Goal: Transaction & Acquisition: Purchase product/service

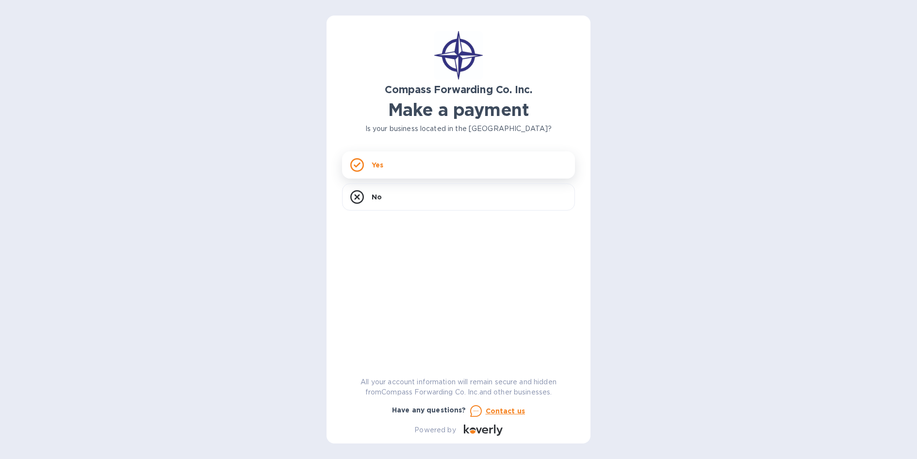
click at [417, 166] on div "Yes" at bounding box center [458, 164] width 233 height 27
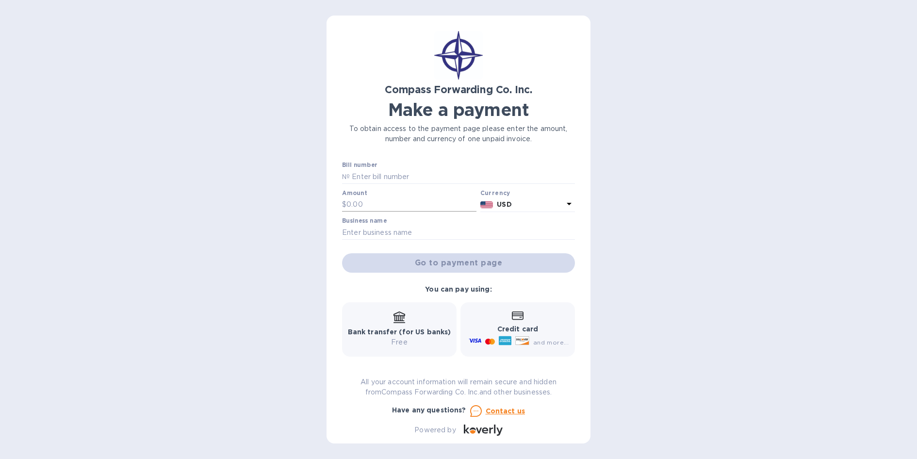
click at [378, 204] on input "text" at bounding box center [411, 204] width 130 height 15
type input "333.44"
click at [369, 235] on input "text" at bounding box center [458, 232] width 233 height 15
type input "Alter Design Group"
type input "BCOMAI00013583"
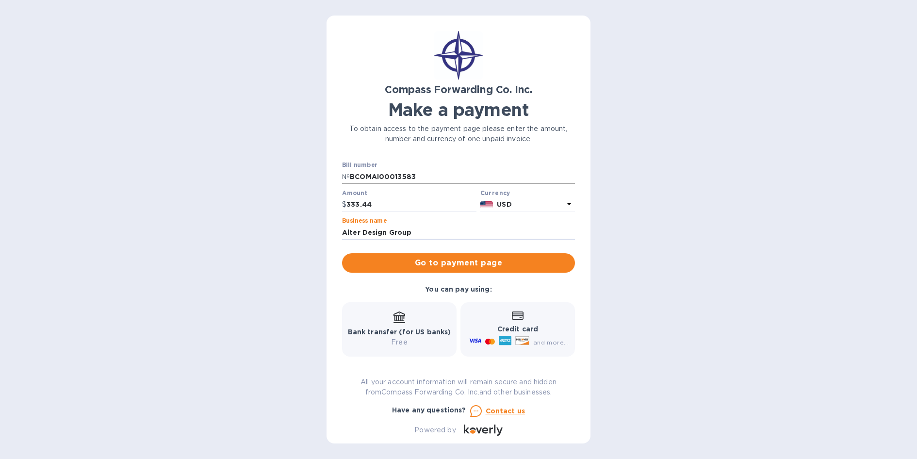
click at [434, 176] on input "BCOMAI00013583" at bounding box center [462, 176] width 225 height 15
drag, startPoint x: 426, startPoint y: 175, endPoint x: 346, endPoint y: 170, distance: 79.8
click at [346, 170] on div "№ BCOMAI00013583" at bounding box center [458, 176] width 233 height 15
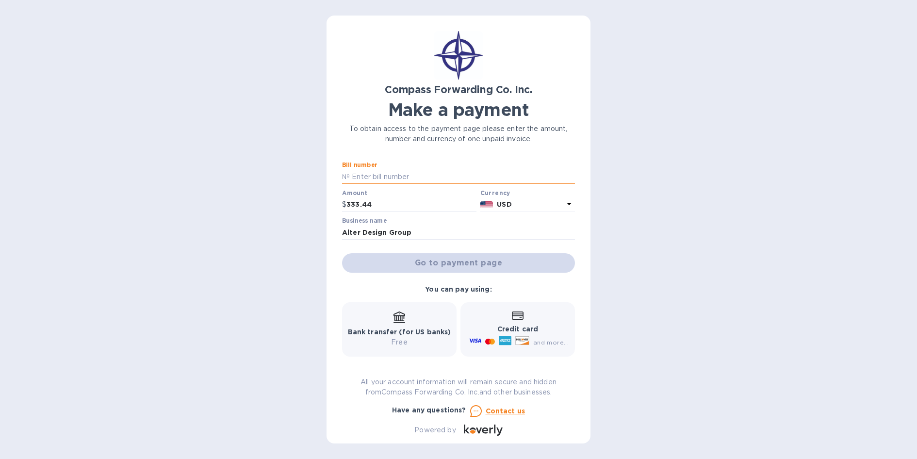
click at [358, 175] on input "text" at bounding box center [462, 176] width 225 height 15
paste input "BCOMAI00014532"
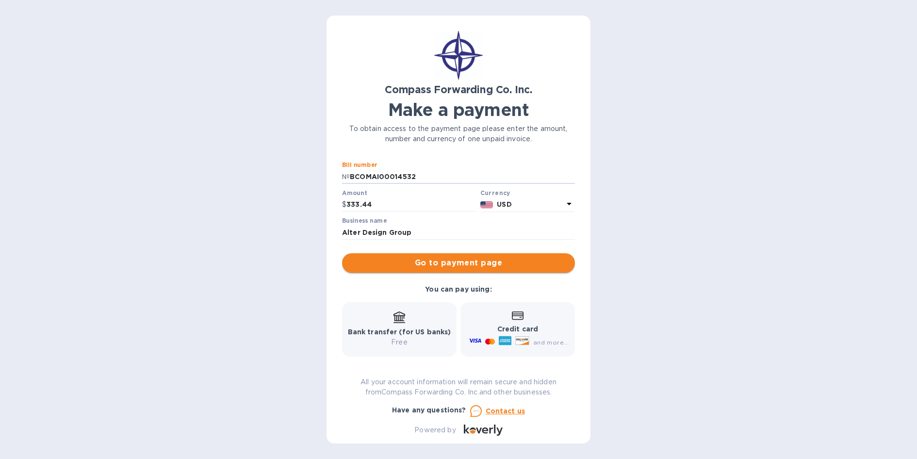
type input "BCOMAI00014532"
click at [450, 264] on span "Go to payment page" at bounding box center [458, 263] width 217 height 12
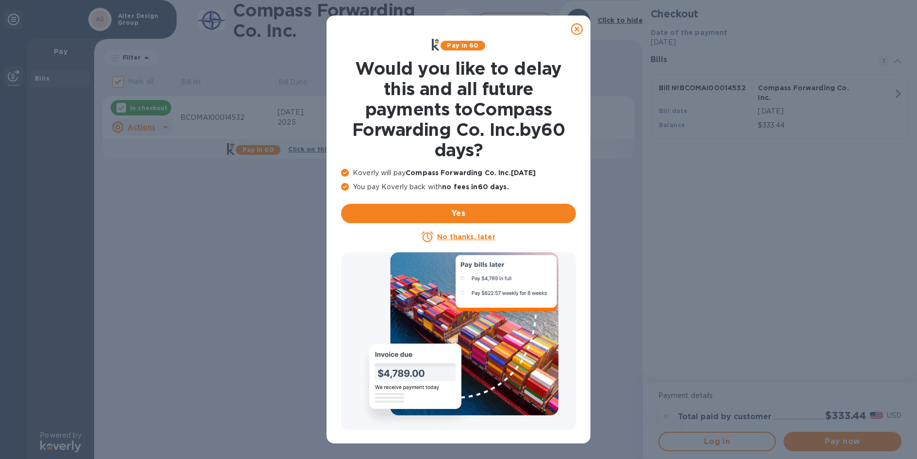
click at [473, 236] on u "No thanks, later" at bounding box center [466, 237] width 58 height 8
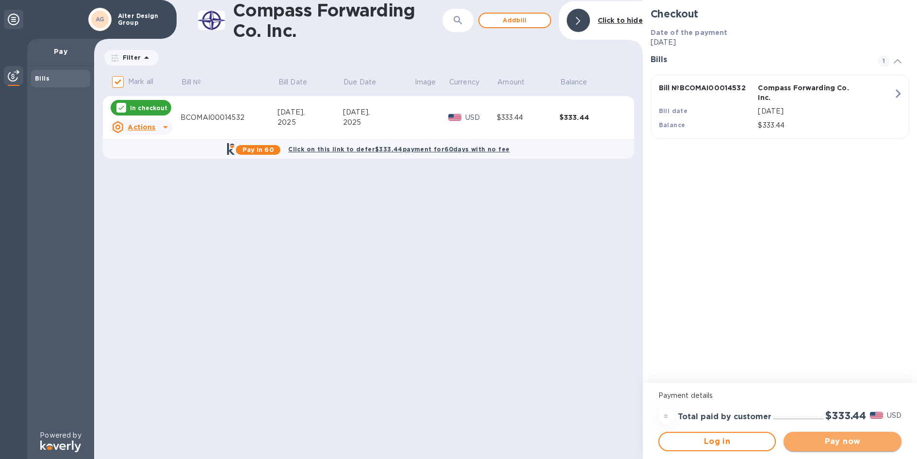
click at [840, 436] on span "Pay now" at bounding box center [842, 442] width 102 height 12
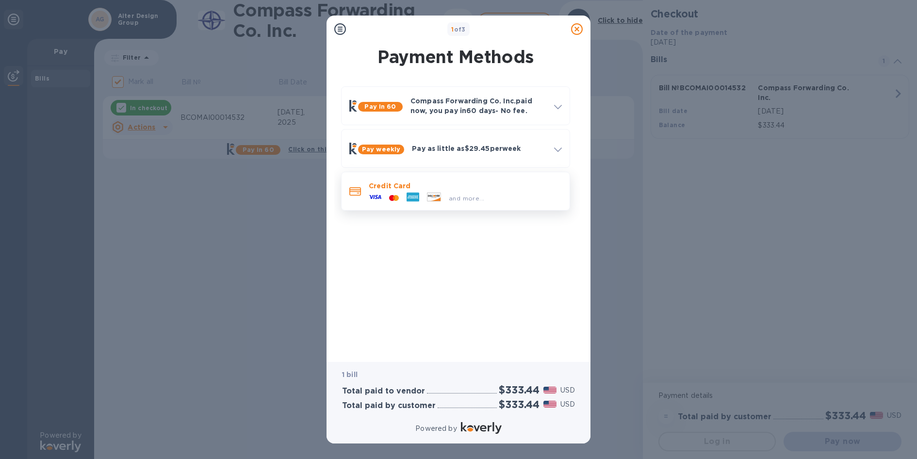
click at [476, 189] on p "Credit Card" at bounding box center [465, 186] width 193 height 10
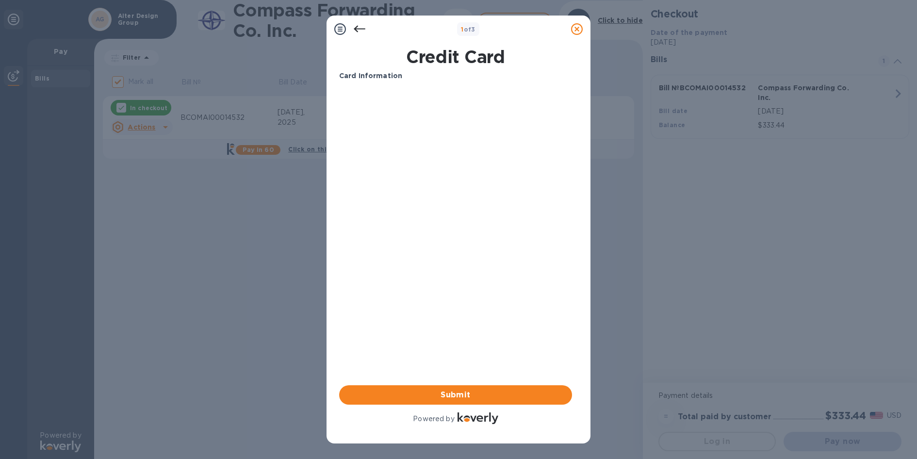
click at [428, 72] on p "Card Information" at bounding box center [455, 76] width 233 height 10
click at [431, 319] on div "Card Information Your browser does not support iframes Submit Powered by" at bounding box center [455, 248] width 233 height 355
click at [561, 337] on div "Card Information Your browser does not support iframes Submit Powered by" at bounding box center [455, 248] width 233 height 355
click at [529, 394] on span "Submit" at bounding box center [455, 395] width 217 height 12
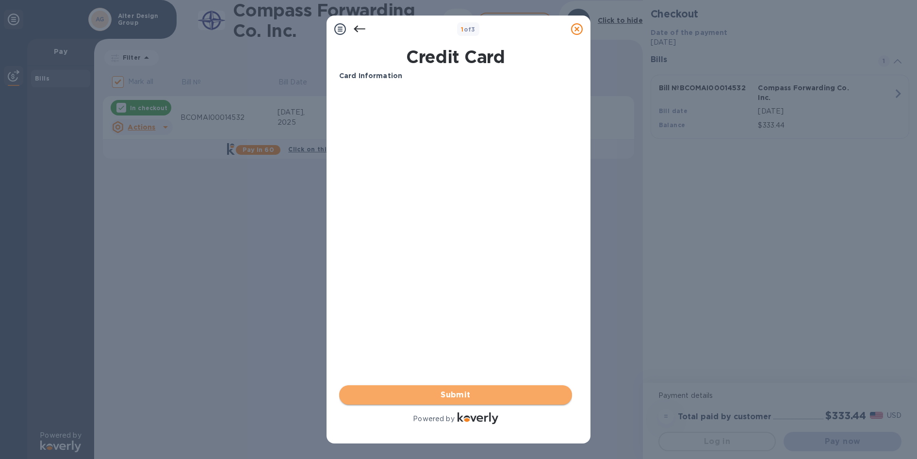
click at [452, 394] on span "Submit" at bounding box center [455, 395] width 217 height 12
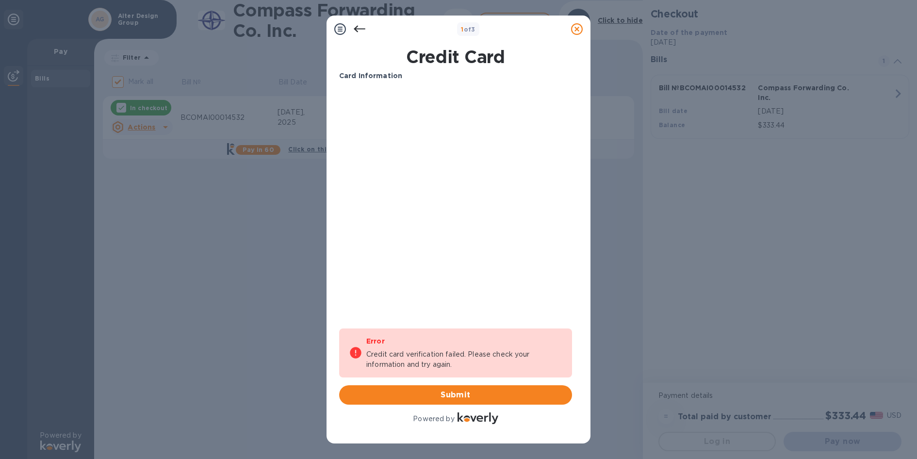
click at [462, 275] on div "Card Information Your browser does not support iframes Error Credit card verifi…" at bounding box center [455, 248] width 233 height 355
